Goal: Information Seeking & Learning: Learn about a topic

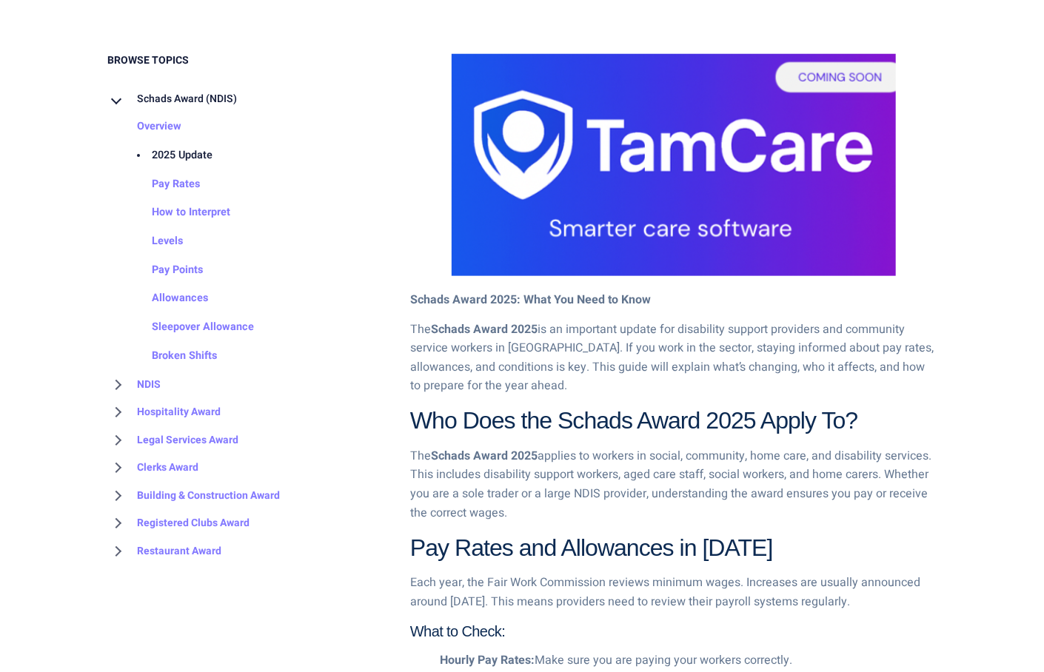
scroll to position [726, 0]
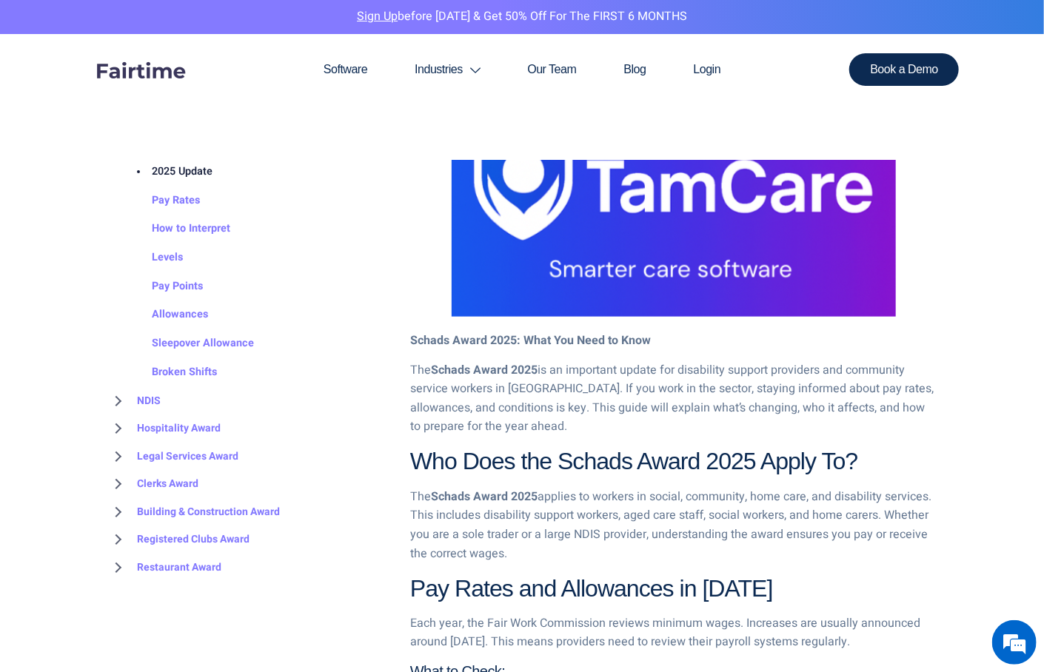
scroll to position [768, 0]
